Goal: Register for event/course

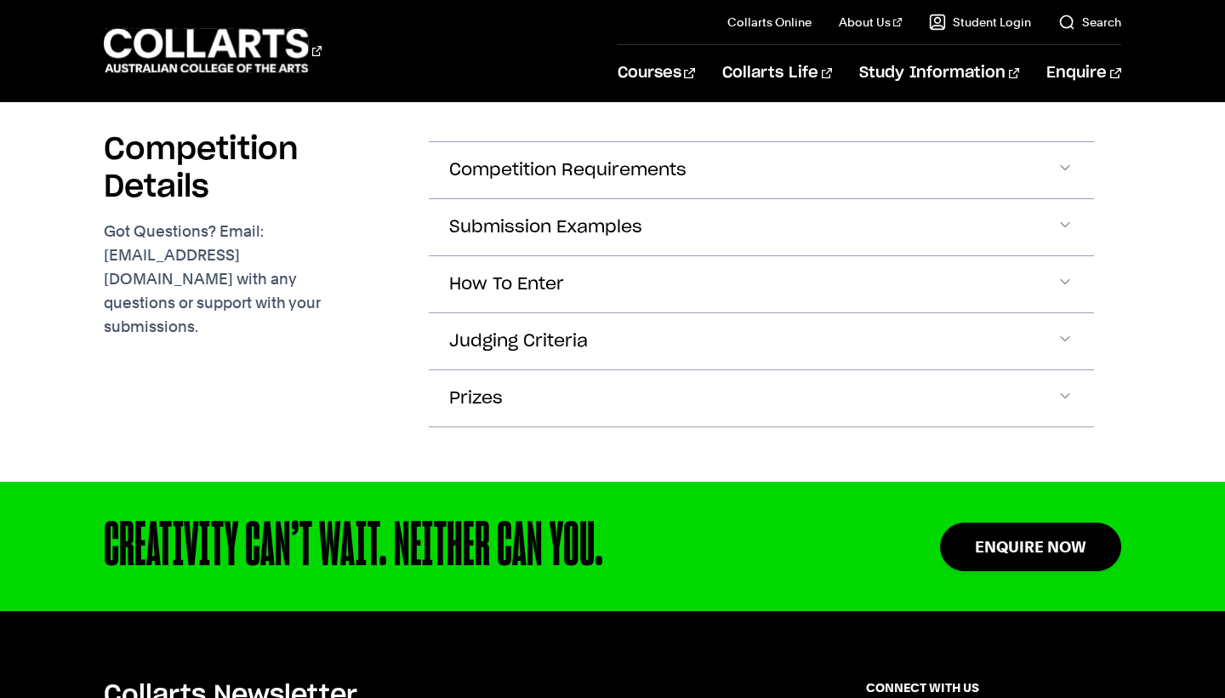
scroll to position [3864, 0]
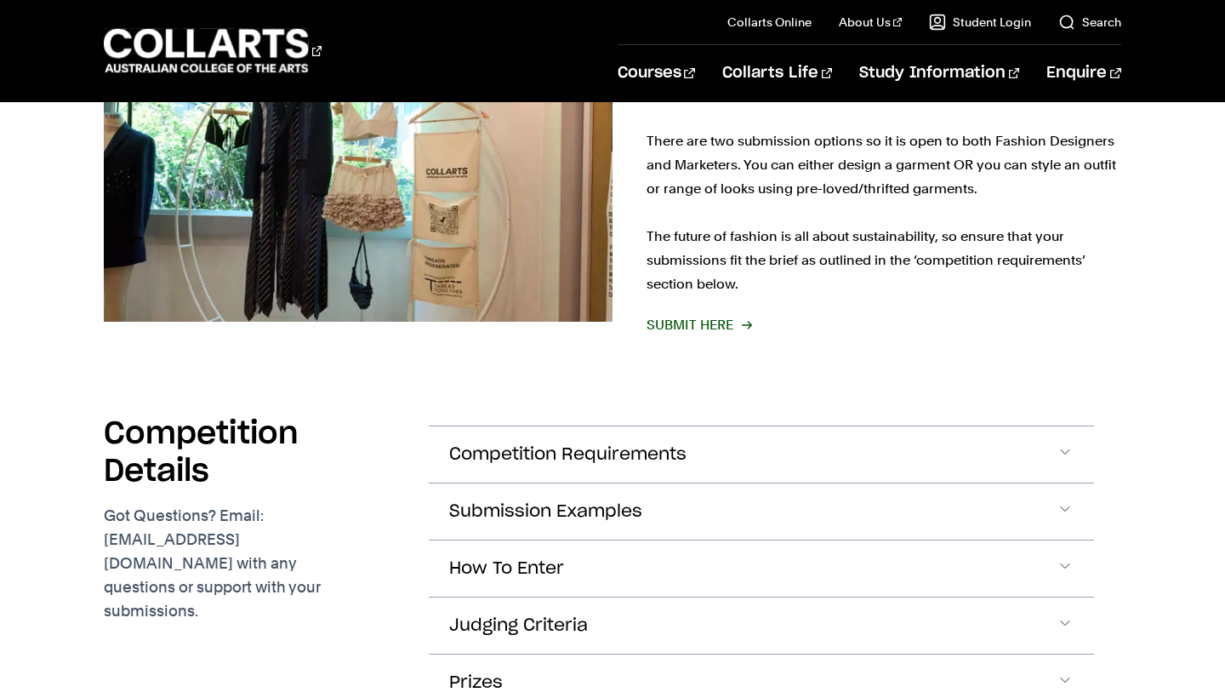
click at [742, 313] on span "SUBMIT HERE" at bounding box center [699, 325] width 104 height 24
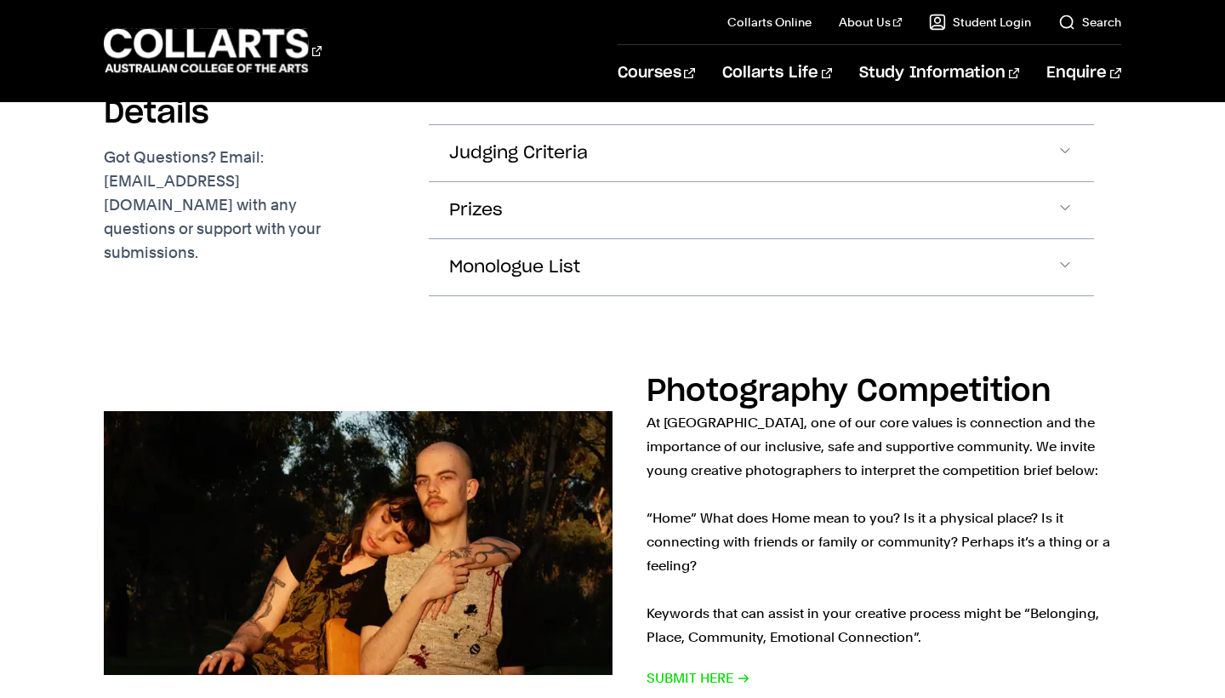
scroll to position [1991, 0]
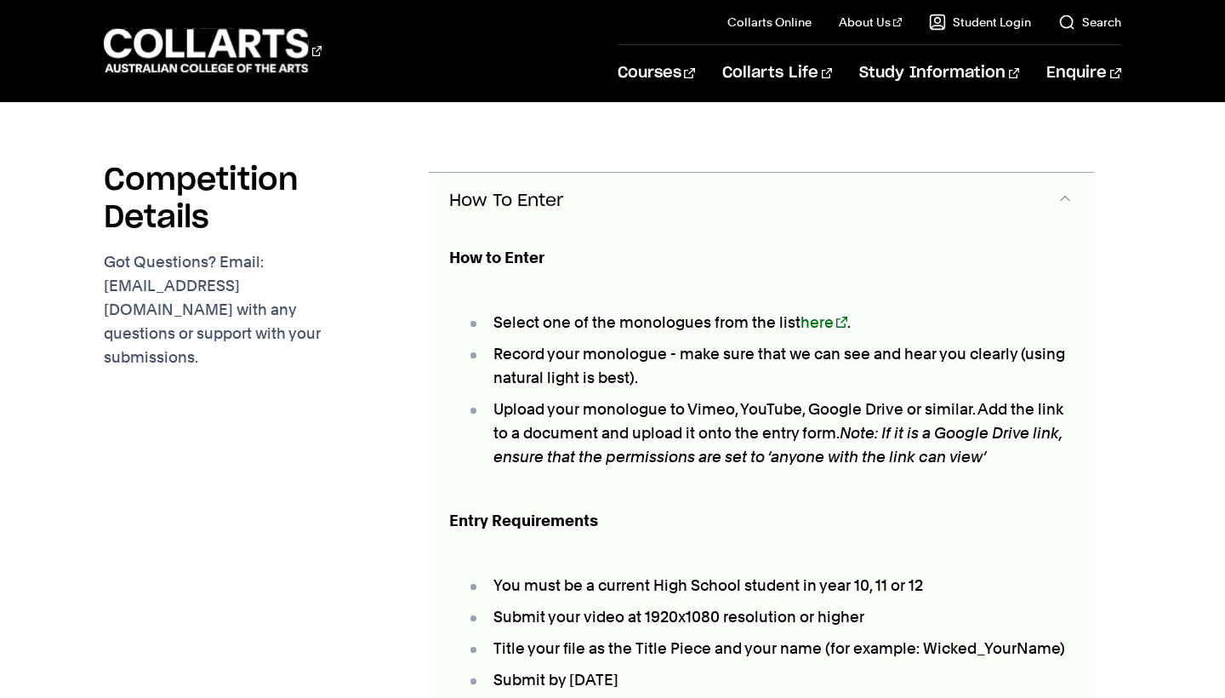
scroll to position [1985, 0]
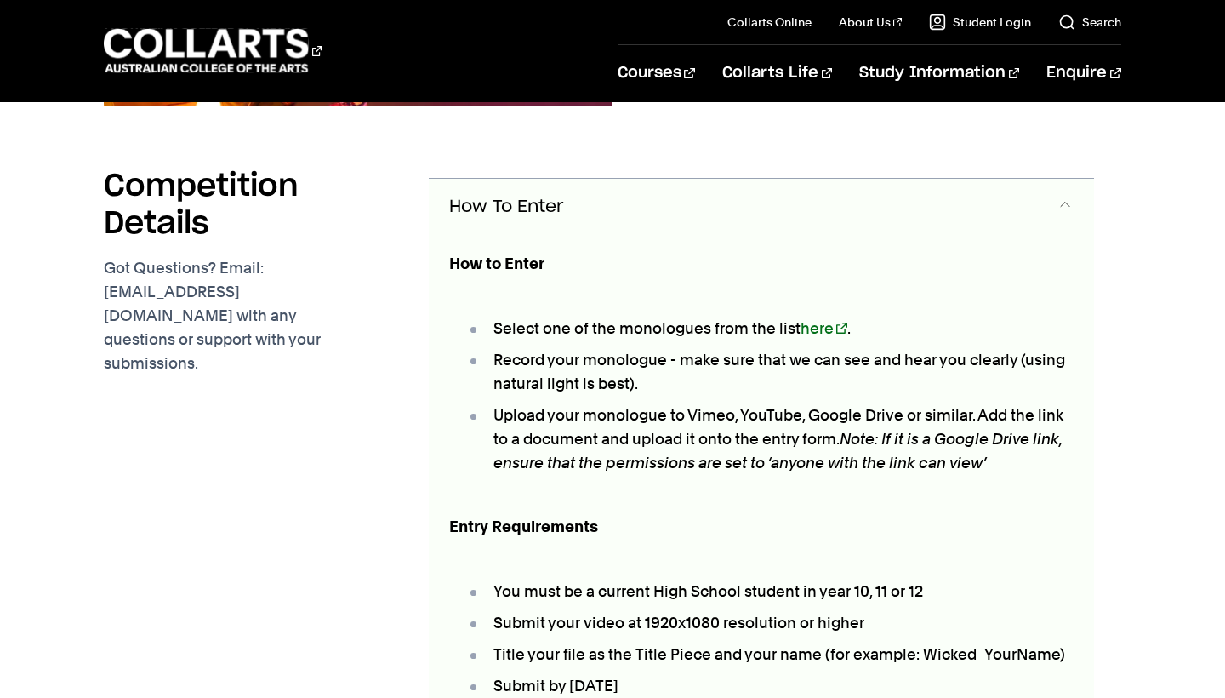
click at [689, 179] on button "How To Enter" at bounding box center [761, 207] width 665 height 56
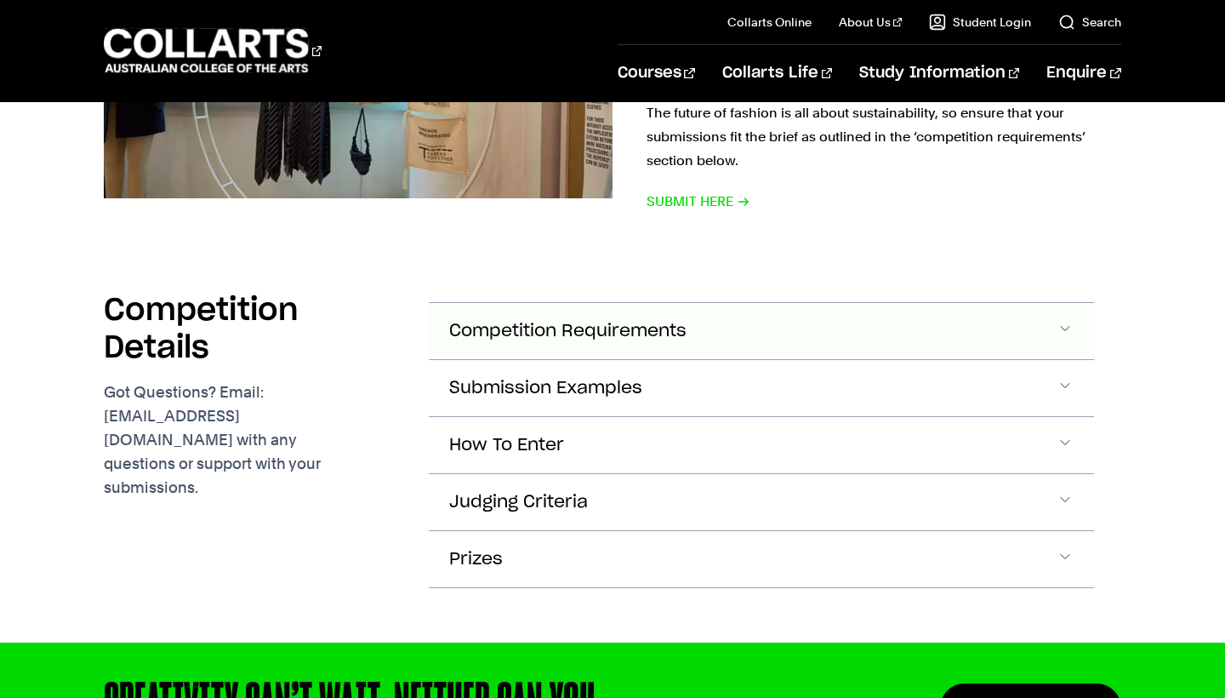
scroll to position [4000, 0]
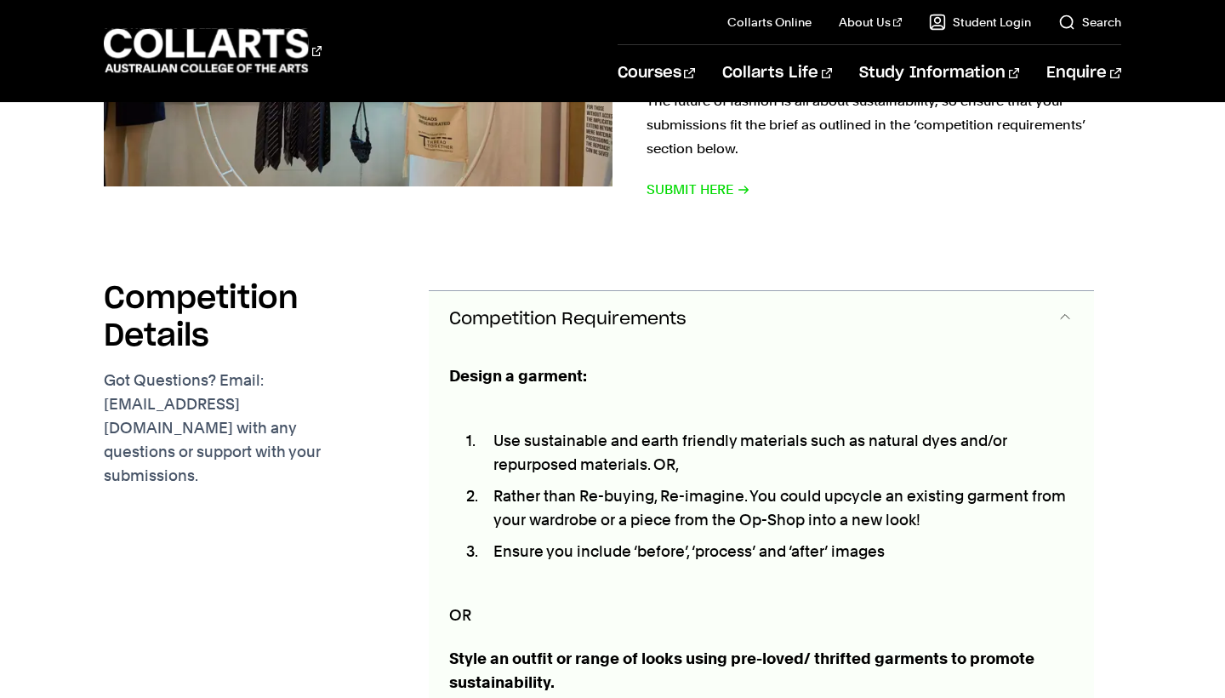
scroll to position [4088, 0]
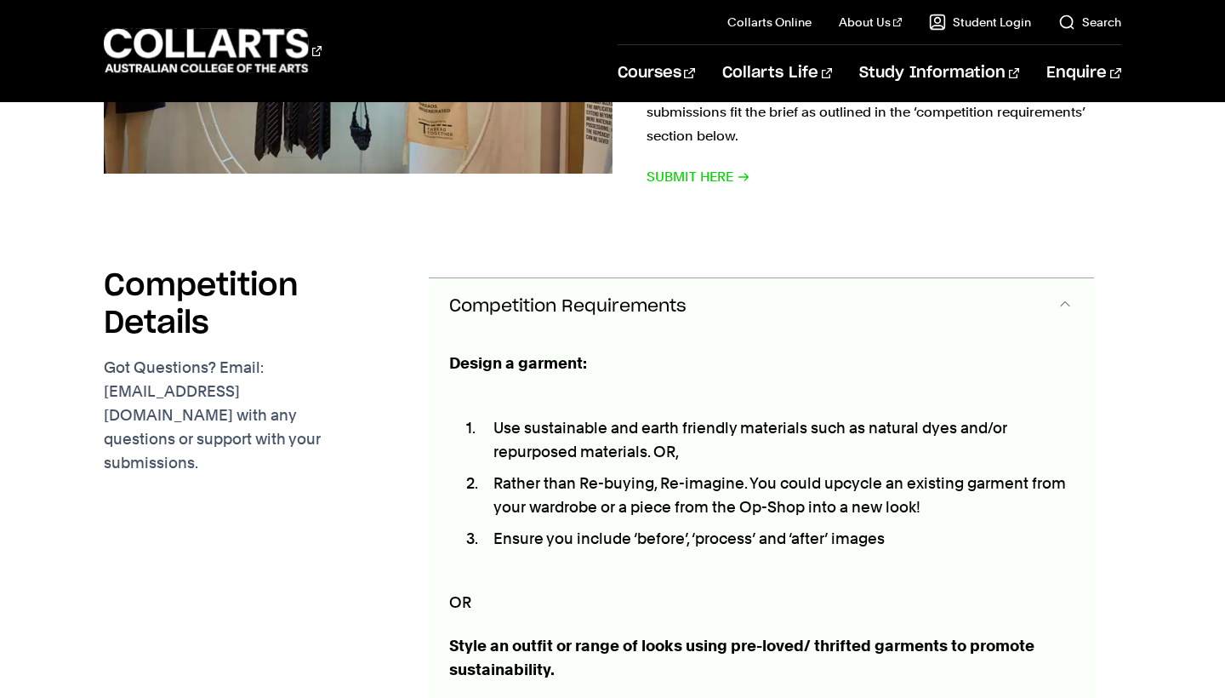
click at [622, 297] on span "Competition Requirements" at bounding box center [567, 307] width 237 height 20
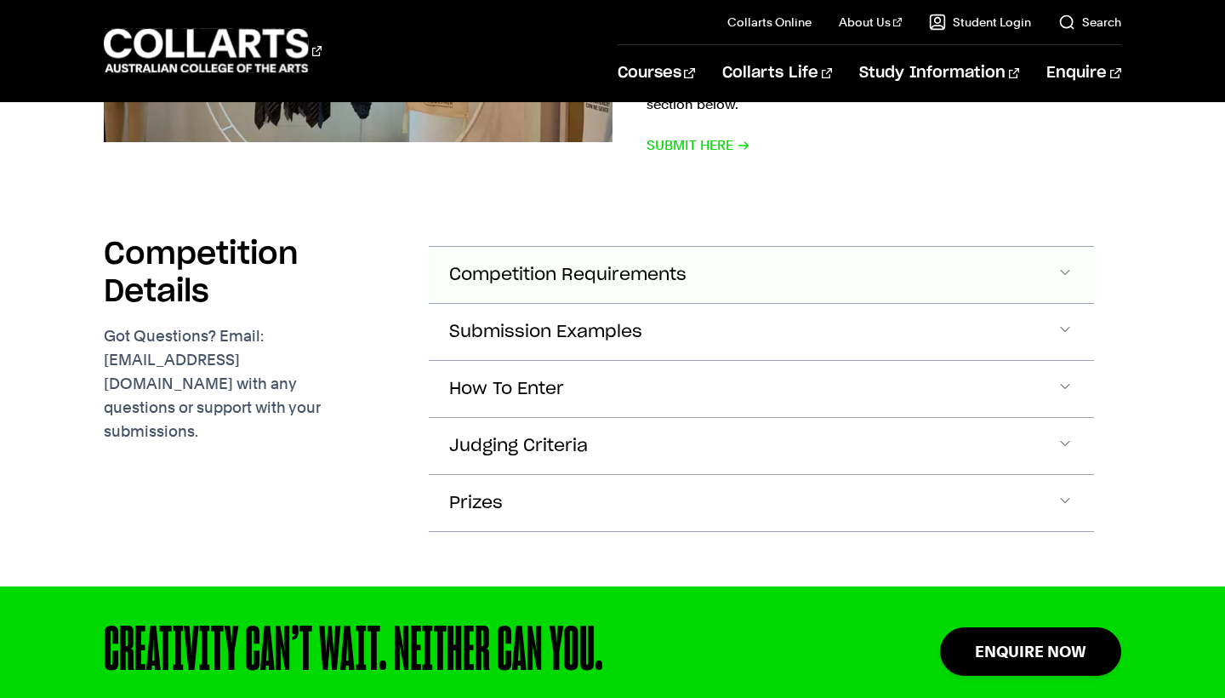
scroll to position [4089, 0]
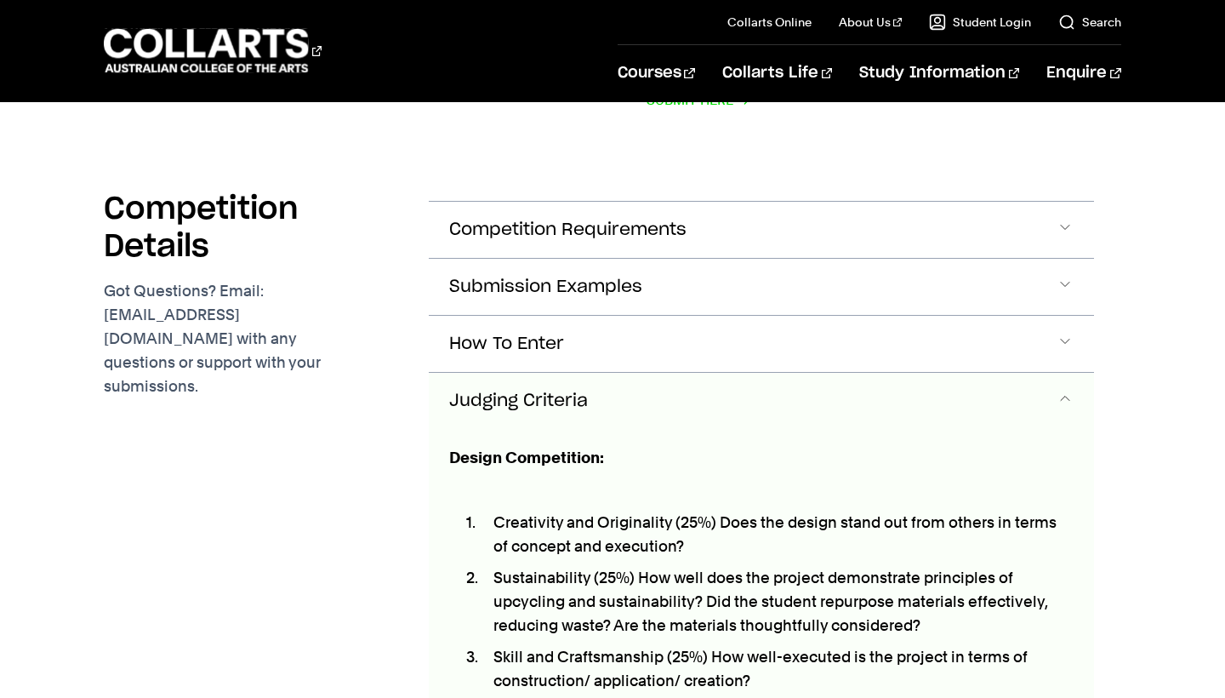
scroll to position [4259, 0]
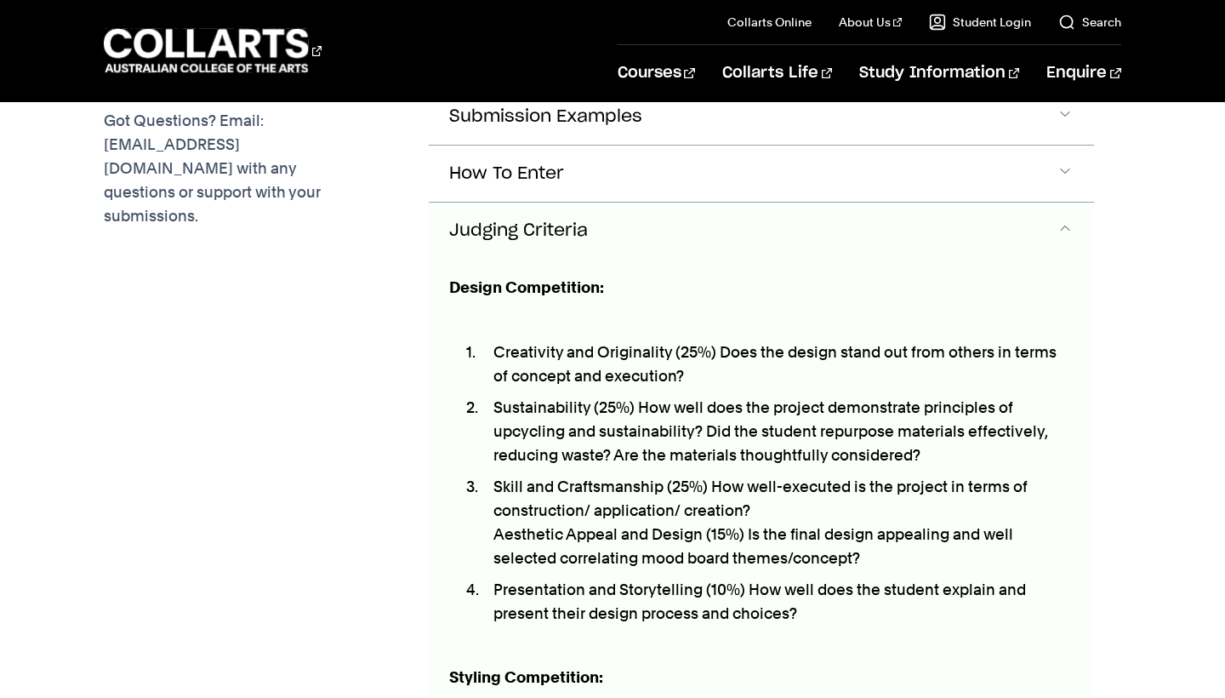
click at [631, 203] on button "Judging Criteria" at bounding box center [761, 231] width 665 height 56
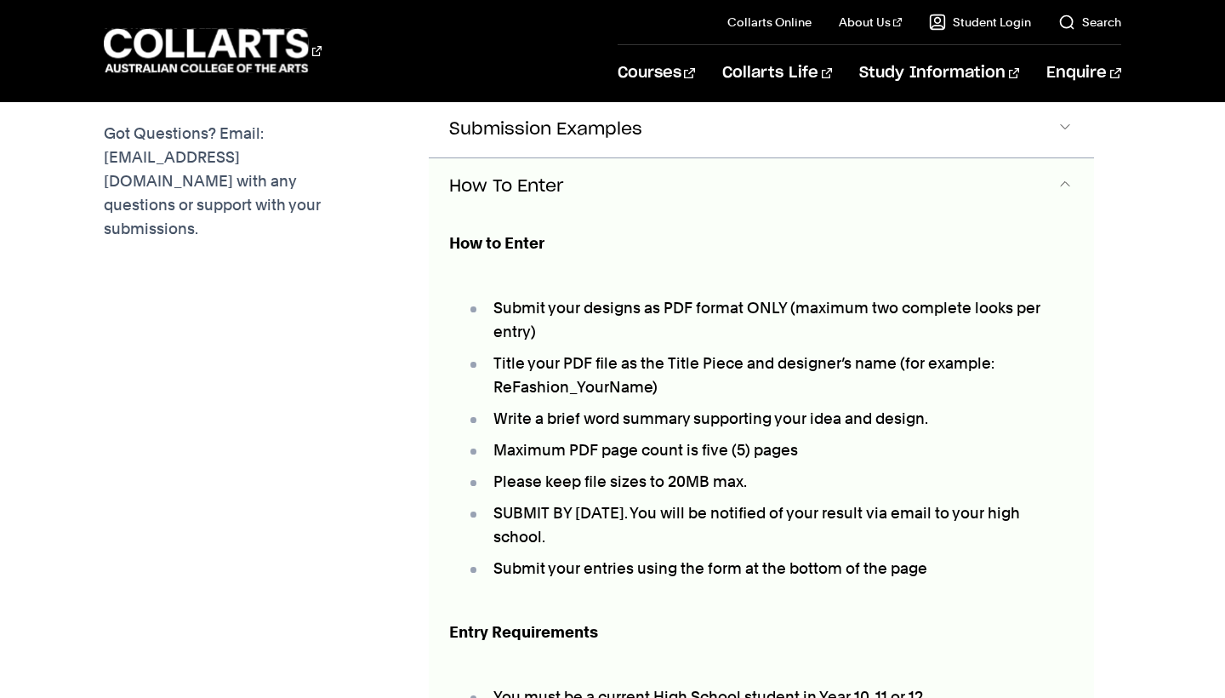
scroll to position [4202, 0]
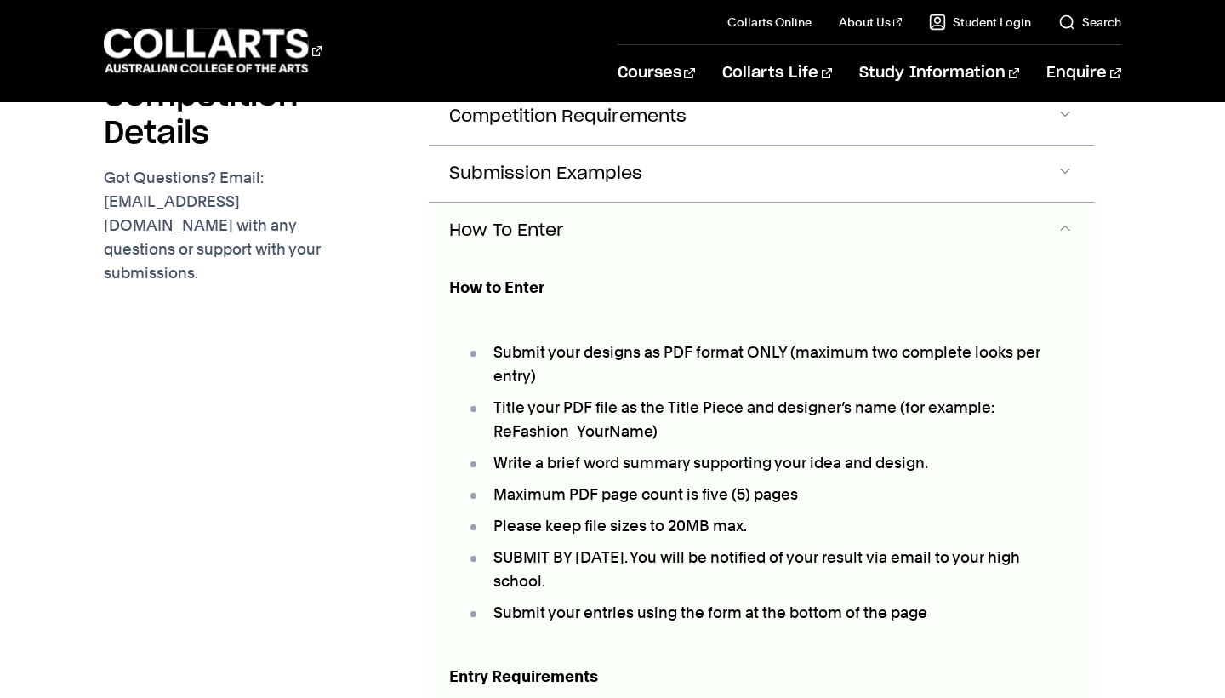
click at [598, 203] on button "How To Enter" at bounding box center [761, 231] width 665 height 56
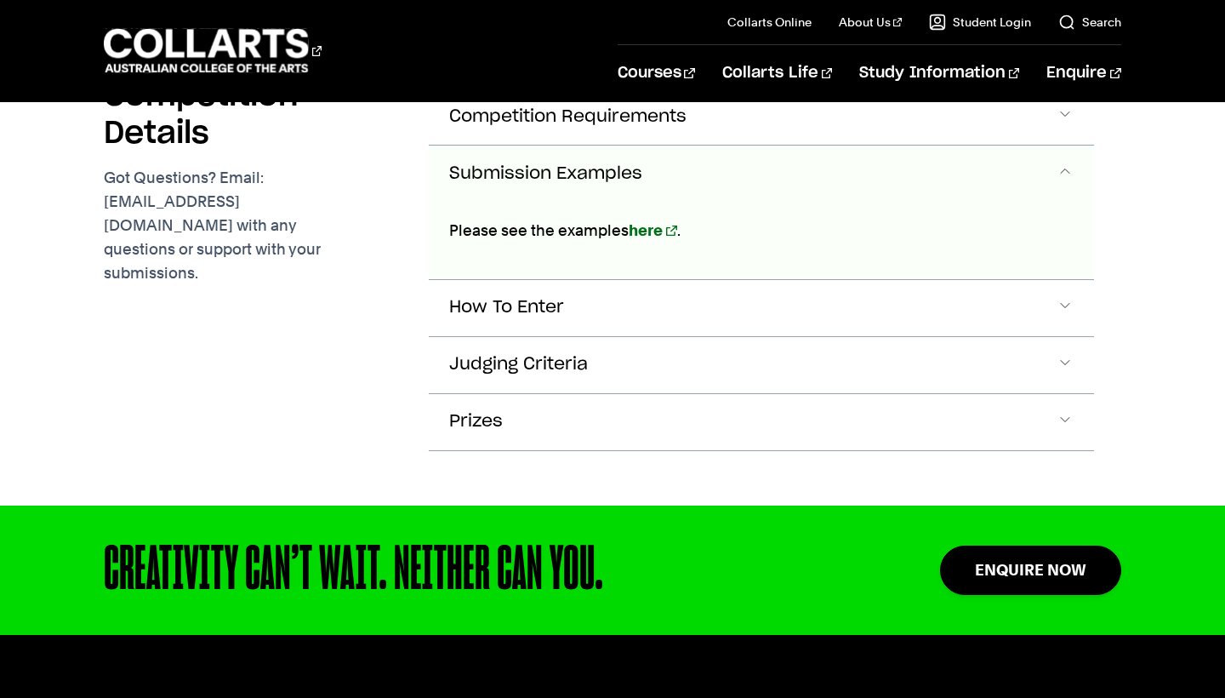
scroll to position [4145, 0]
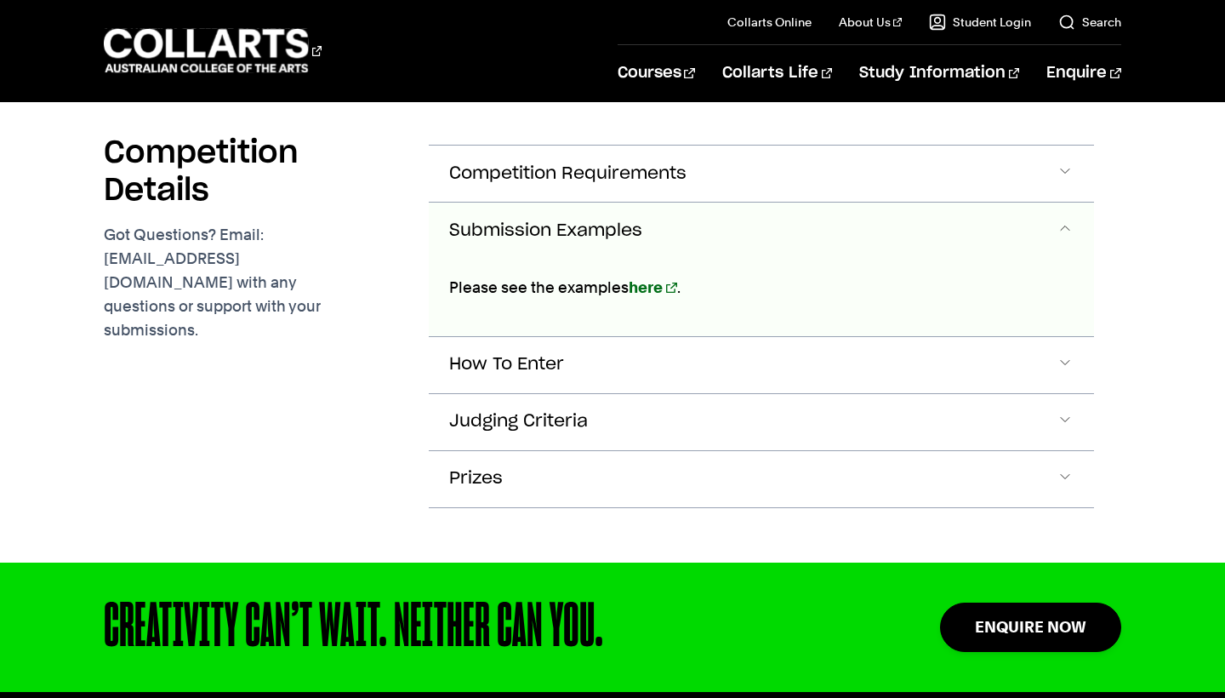
click at [598, 203] on button "Submission Examples" at bounding box center [761, 231] width 665 height 56
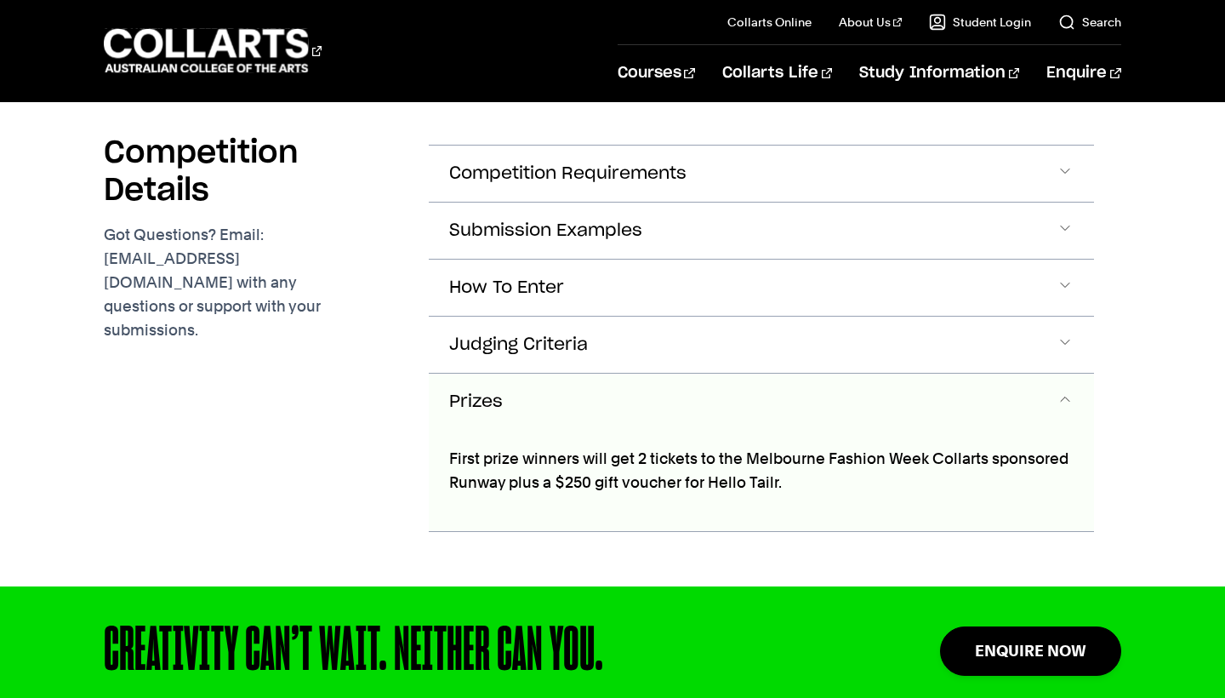
scroll to position [4316, 0]
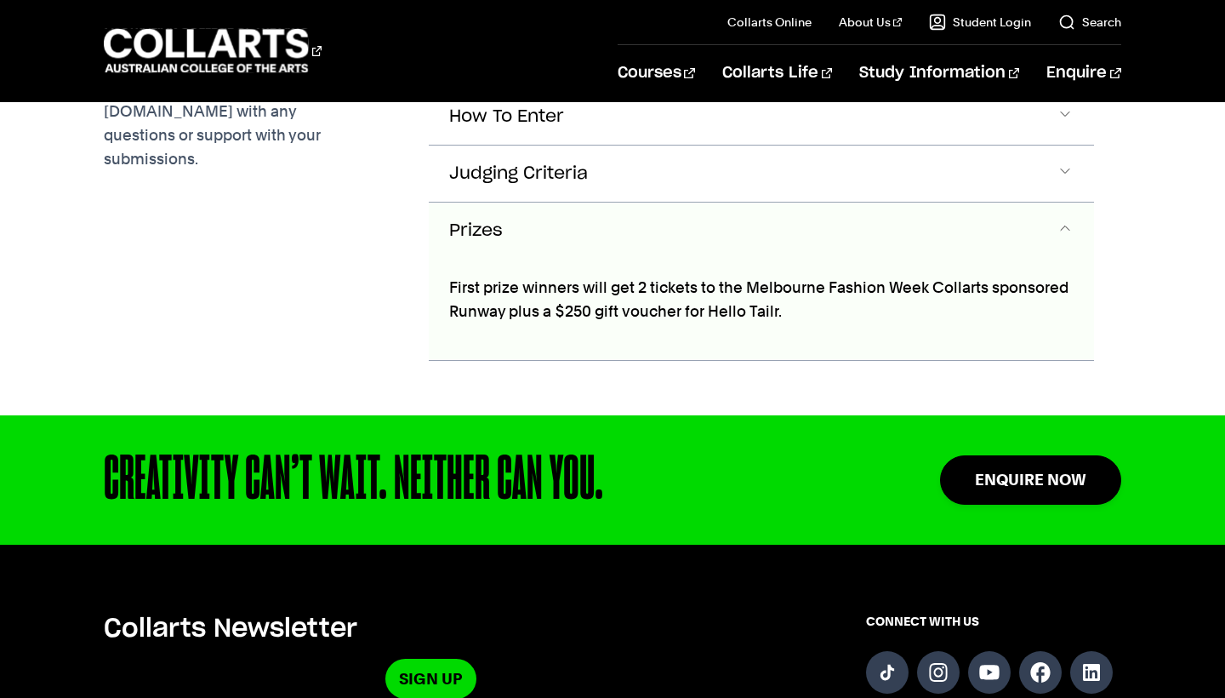
click at [586, 203] on button "Prizes" at bounding box center [761, 231] width 665 height 56
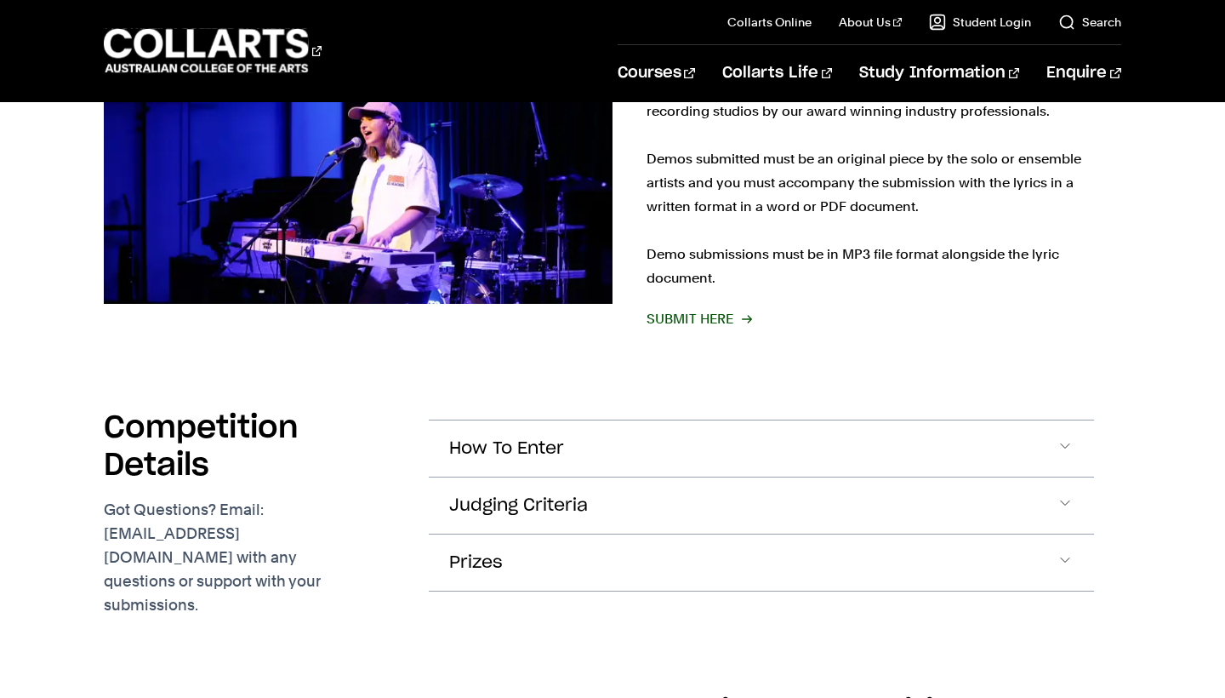
scroll to position [3188, 0]
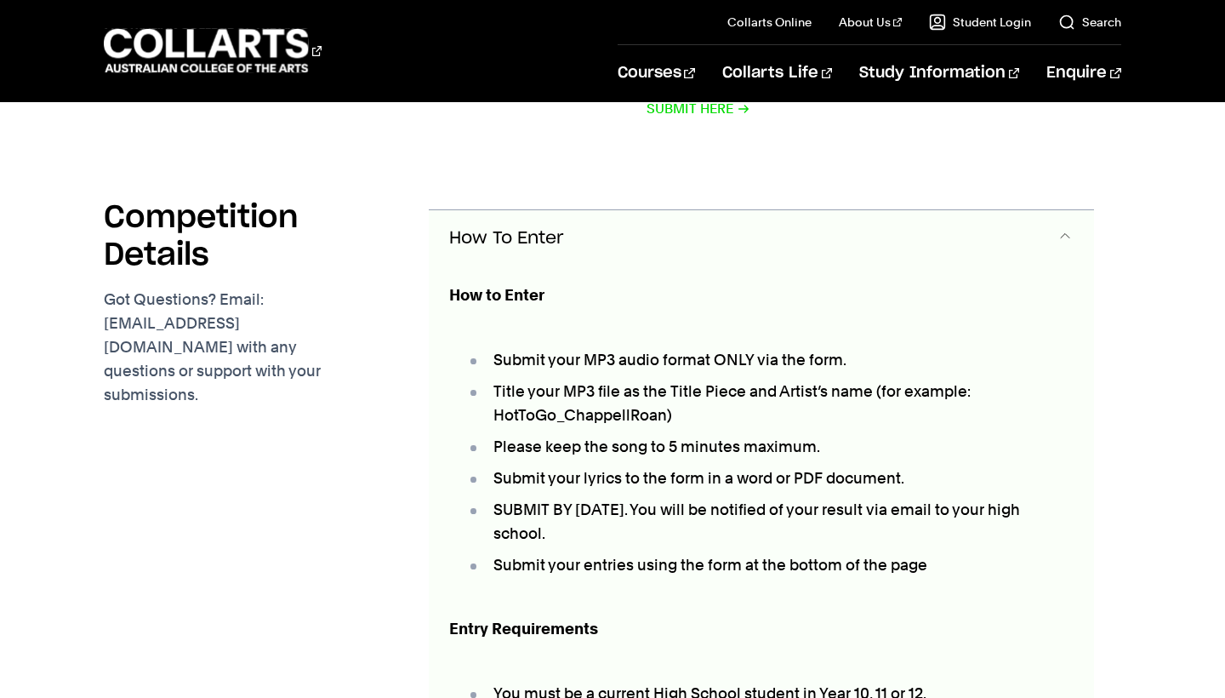
scroll to position [3432, 0]
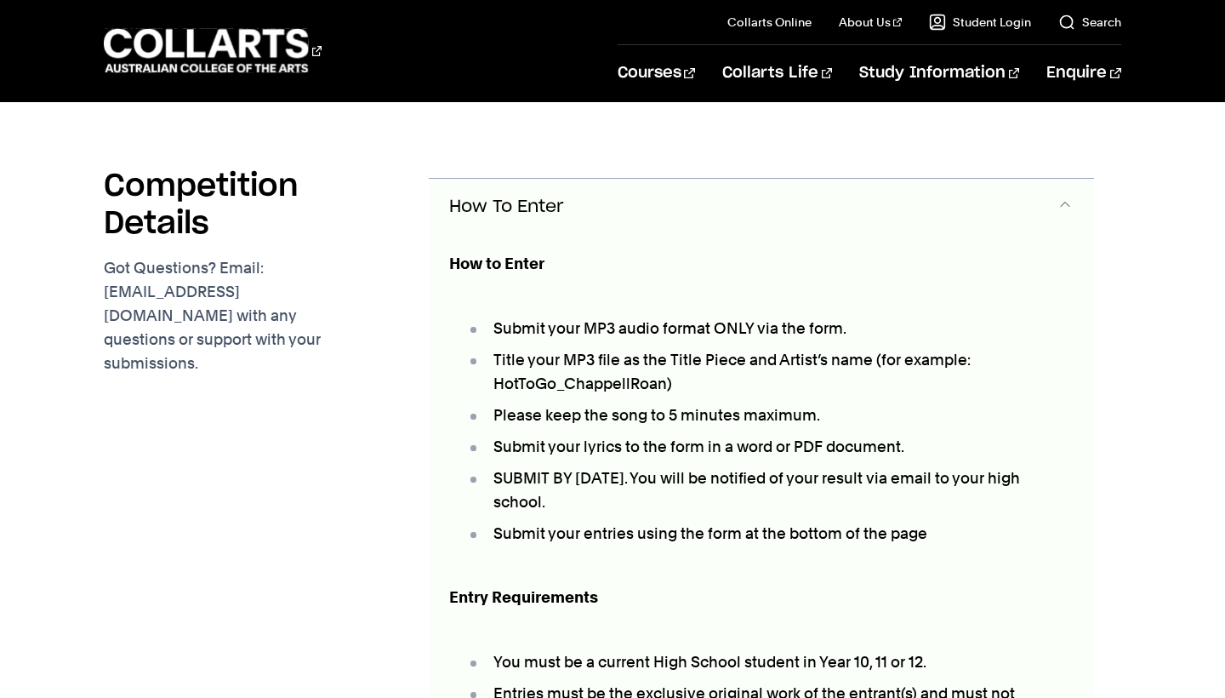
click at [581, 179] on button "How To Enter" at bounding box center [761, 207] width 665 height 56
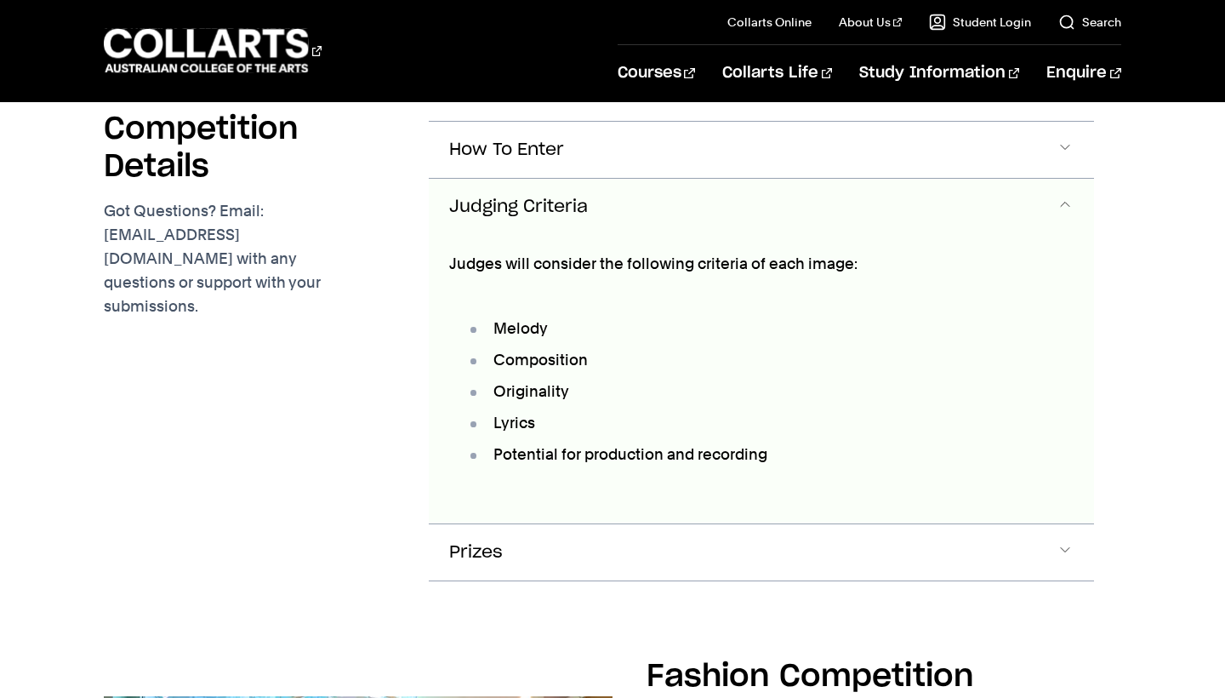
click at [554, 198] on button "Judging Criteria" at bounding box center [761, 207] width 665 height 56
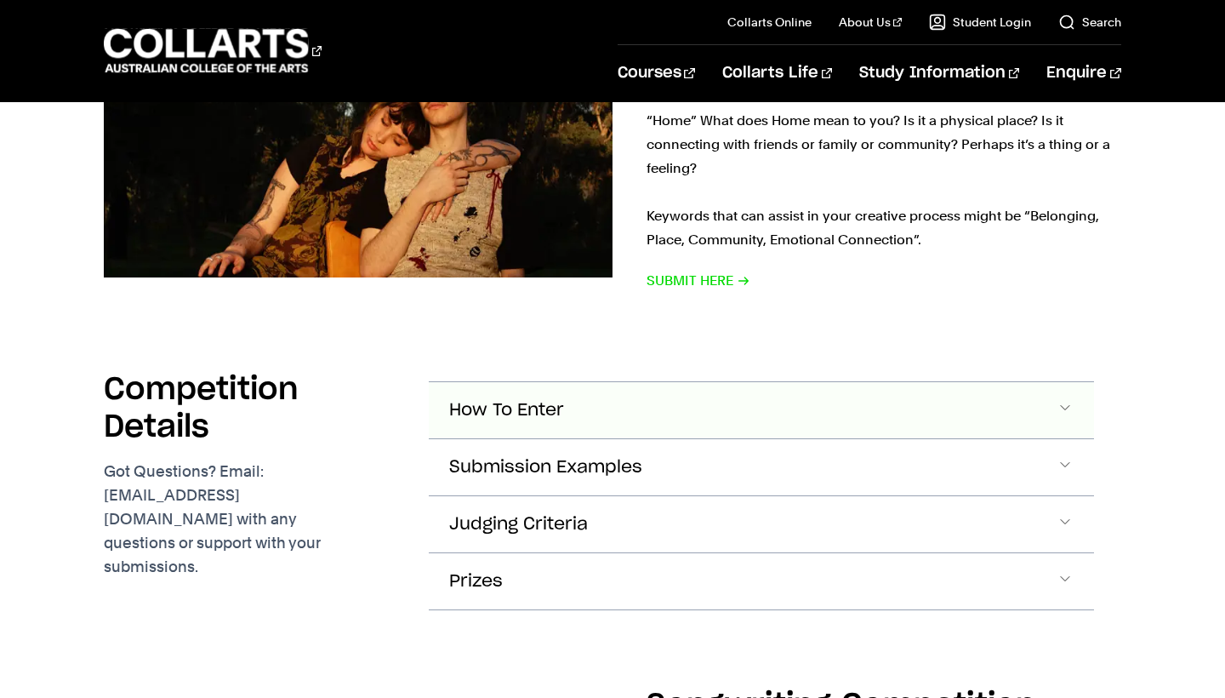
scroll to position [2512, 0]
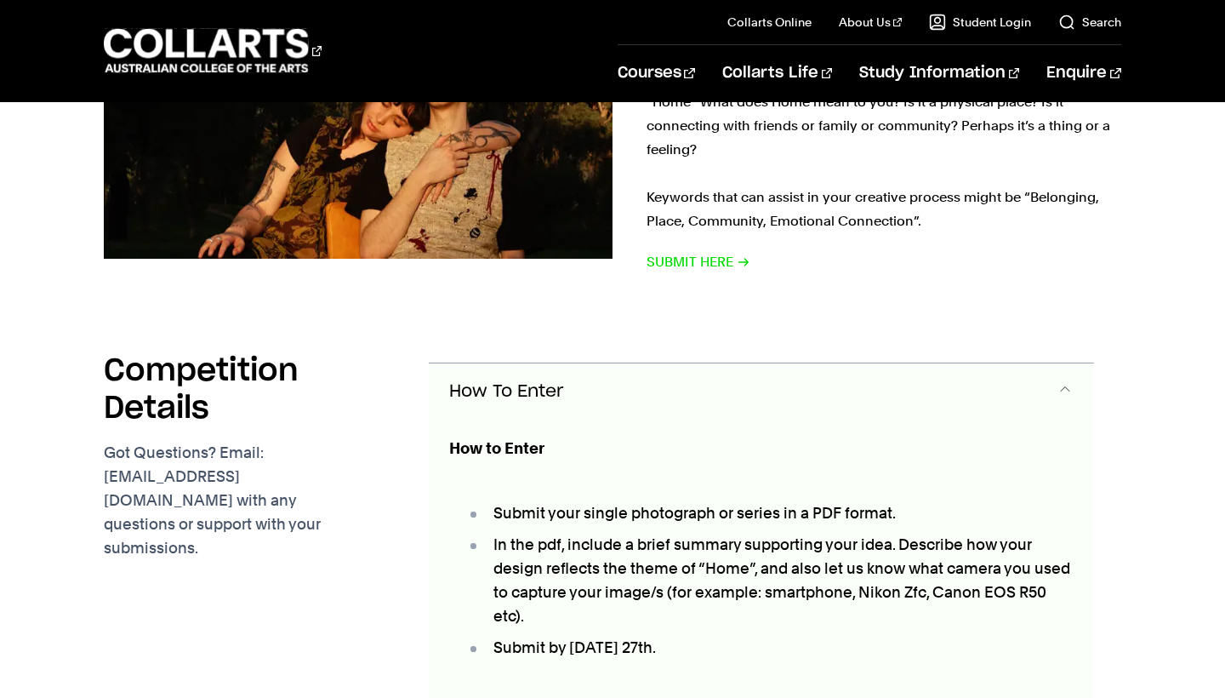
scroll to position [2697, 0]
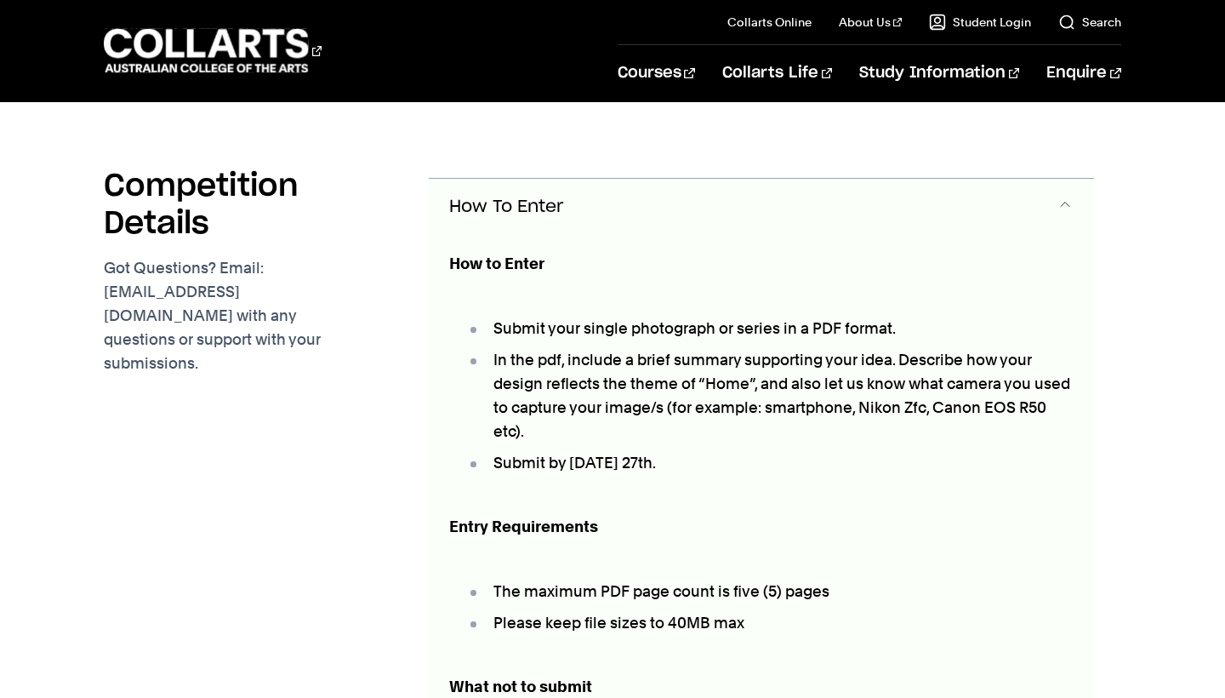
click at [598, 179] on button "How To Enter" at bounding box center [761, 207] width 665 height 56
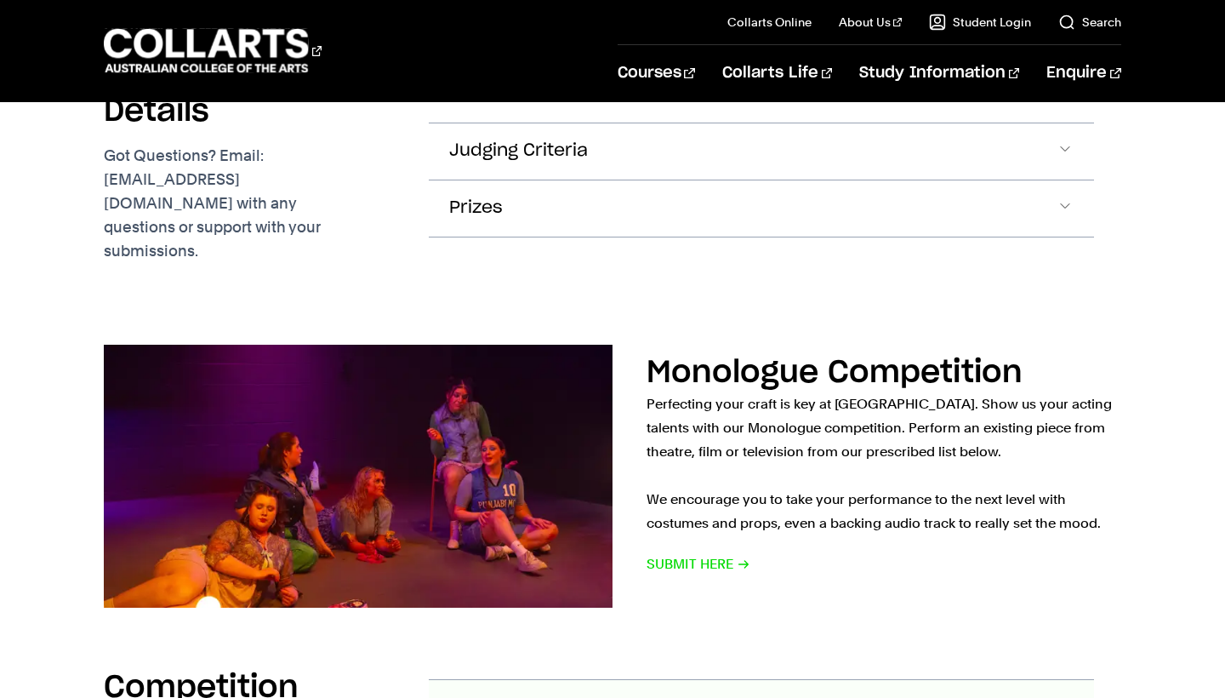
scroll to position [1255, 0]
